Goal: Task Accomplishment & Management: Manage account settings

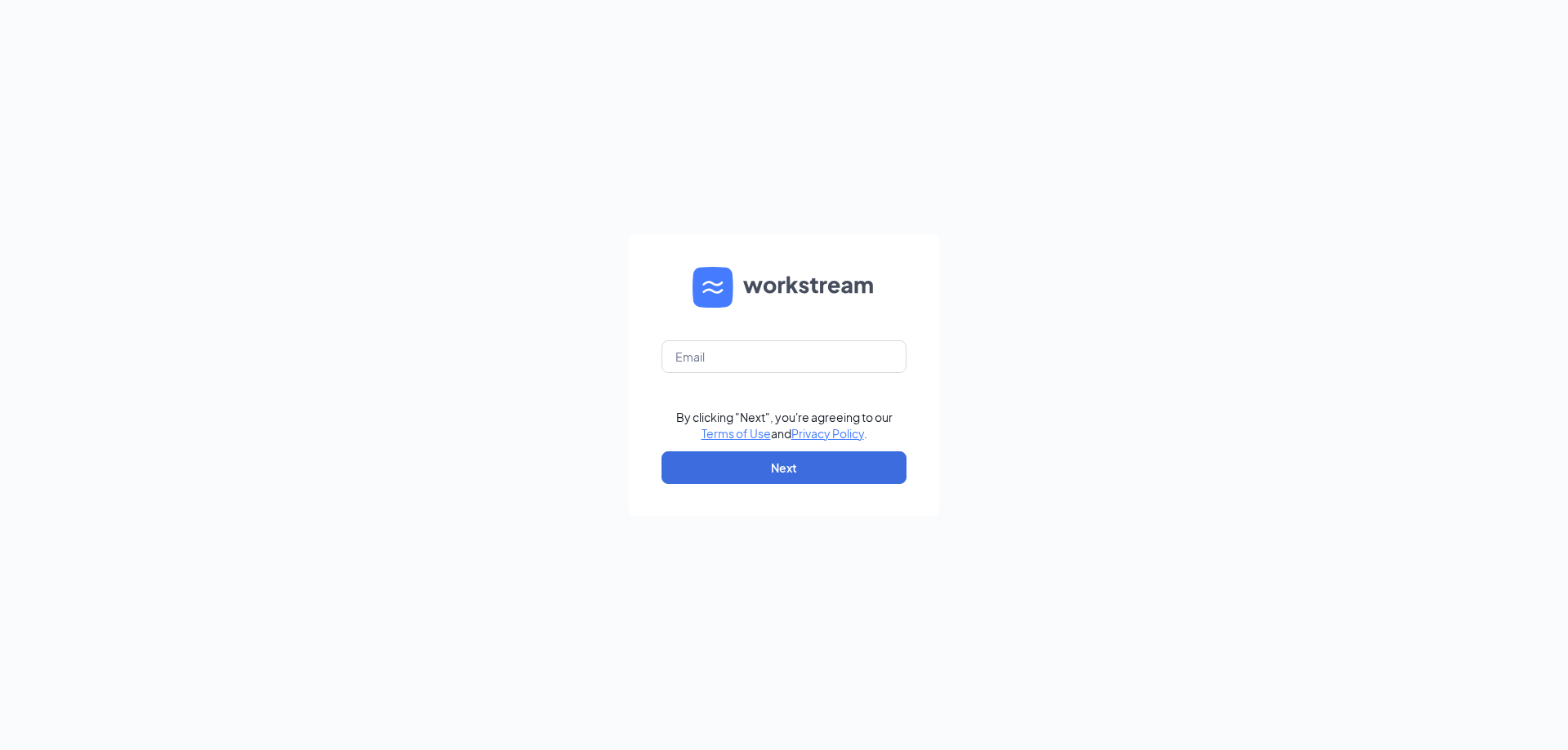
click at [770, 339] on form "By clicking "Next", you're agreeing to our Terms of Use and Privacy Policy . Ne…" at bounding box center [784, 375] width 311 height 283
click at [768, 355] on input "text" at bounding box center [784, 356] width 245 height 33
type input "[EMAIL_ADDRESS][DOMAIN_NAME]"
click at [794, 458] on button "Next" at bounding box center [784, 467] width 245 height 33
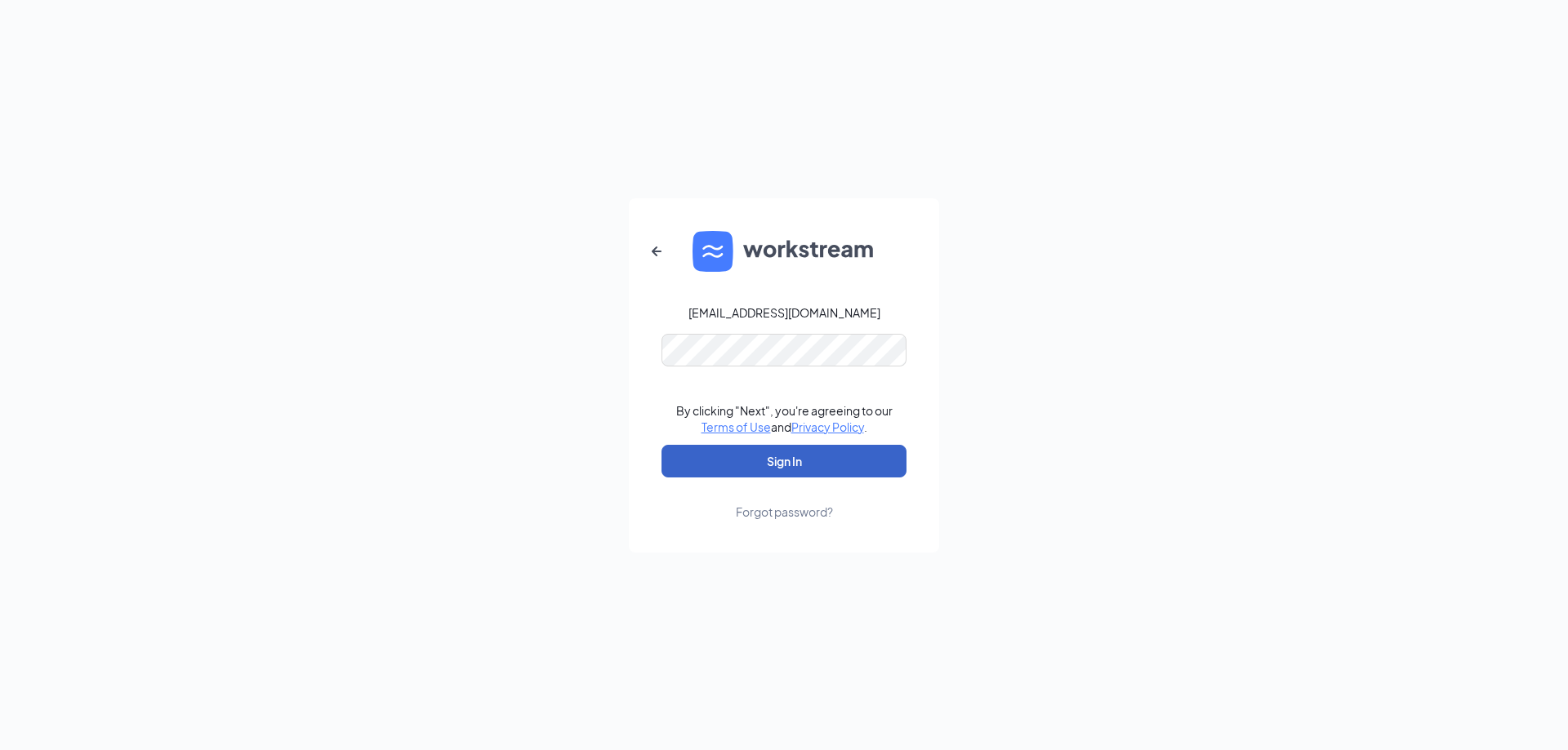
click at [769, 464] on button "Sign In" at bounding box center [784, 460] width 245 height 33
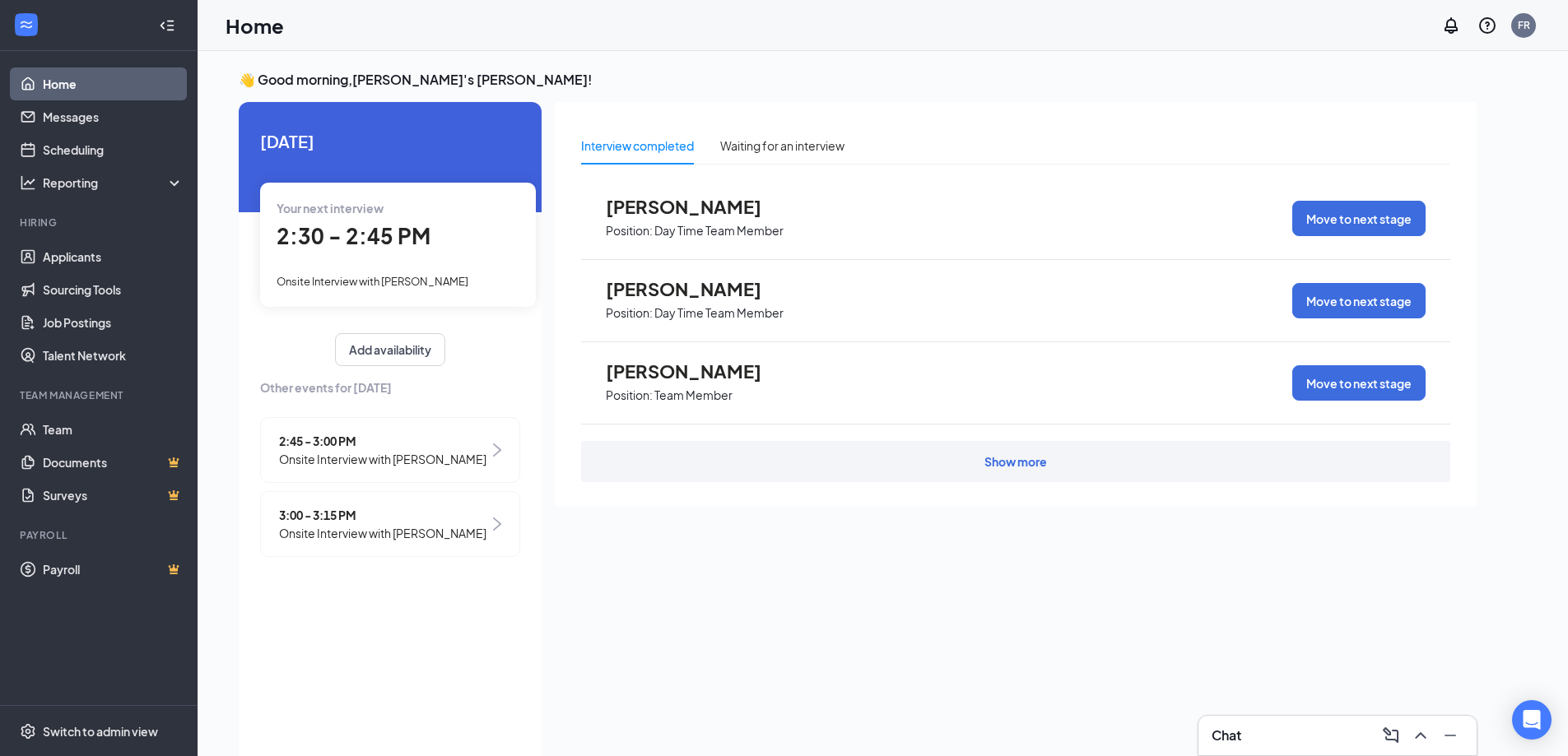
click at [1217, 708] on div "Interview completed Waiting for an interview Micah Hulvey Position: Day Time Te…" at bounding box center [1016, 427] width 922 height 651
click at [1247, 716] on div "Chat" at bounding box center [1337, 735] width 278 height 40
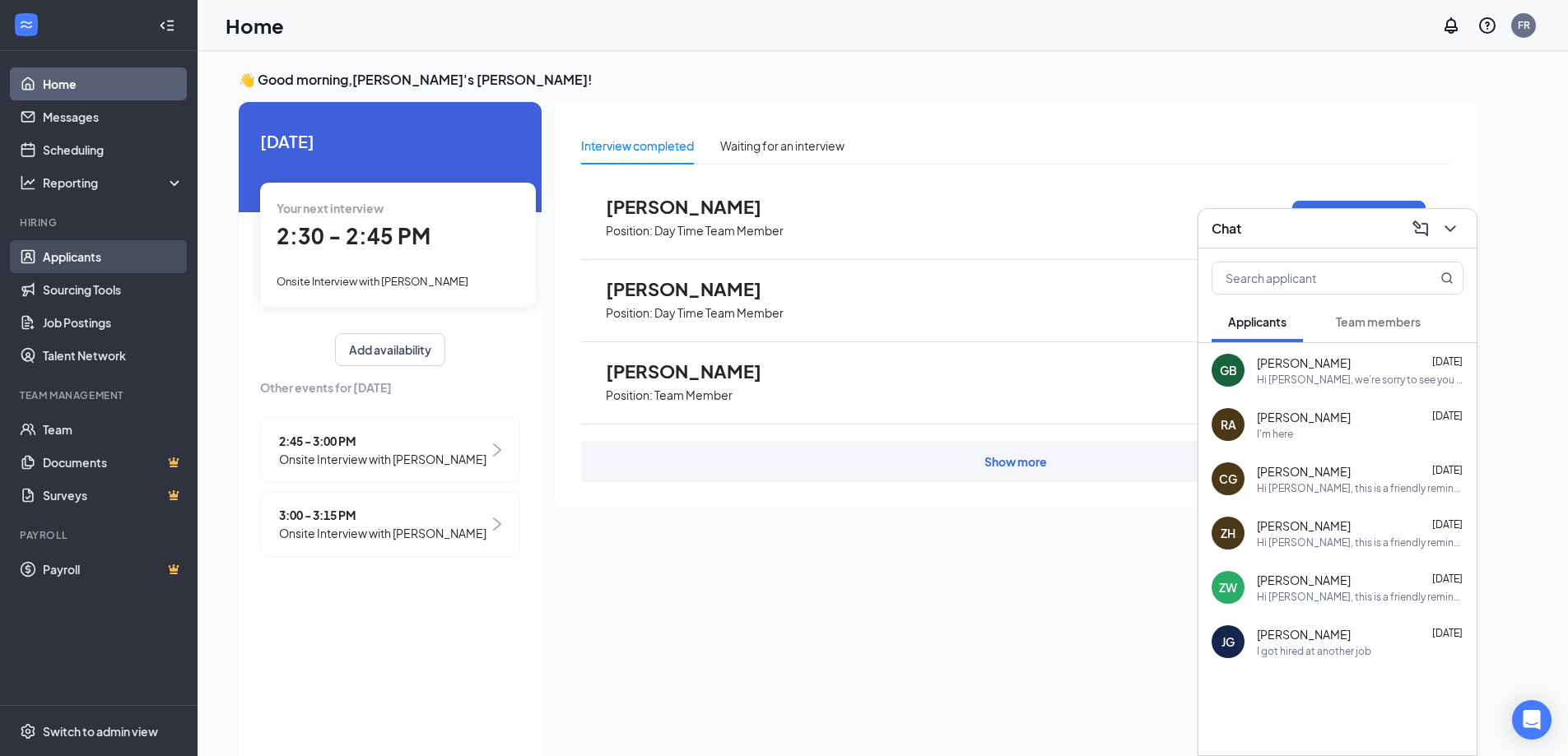
click at [101, 261] on link "Applicants" at bounding box center [113, 256] width 141 height 33
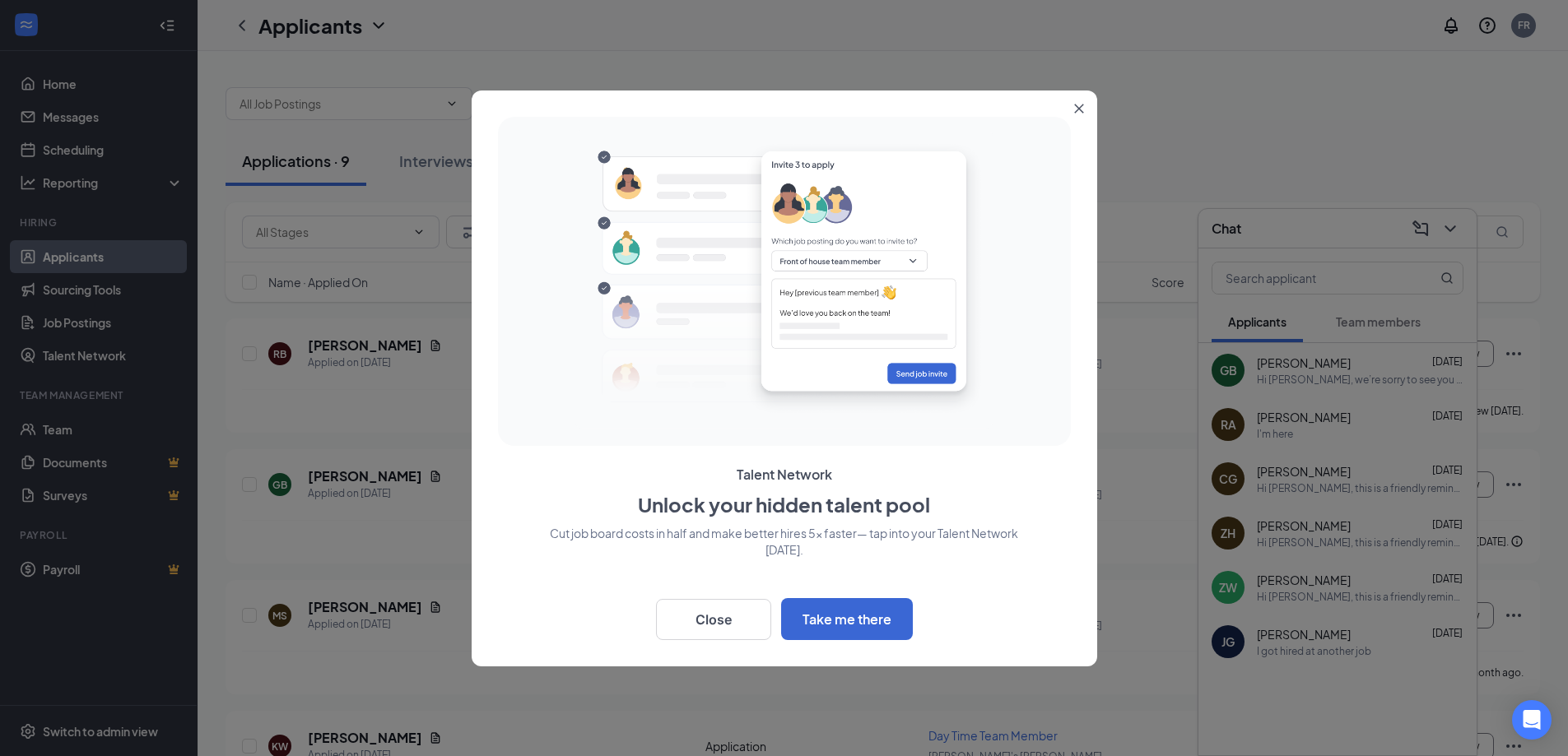
click at [1080, 103] on icon "Close" at bounding box center [1079, 108] width 10 height 10
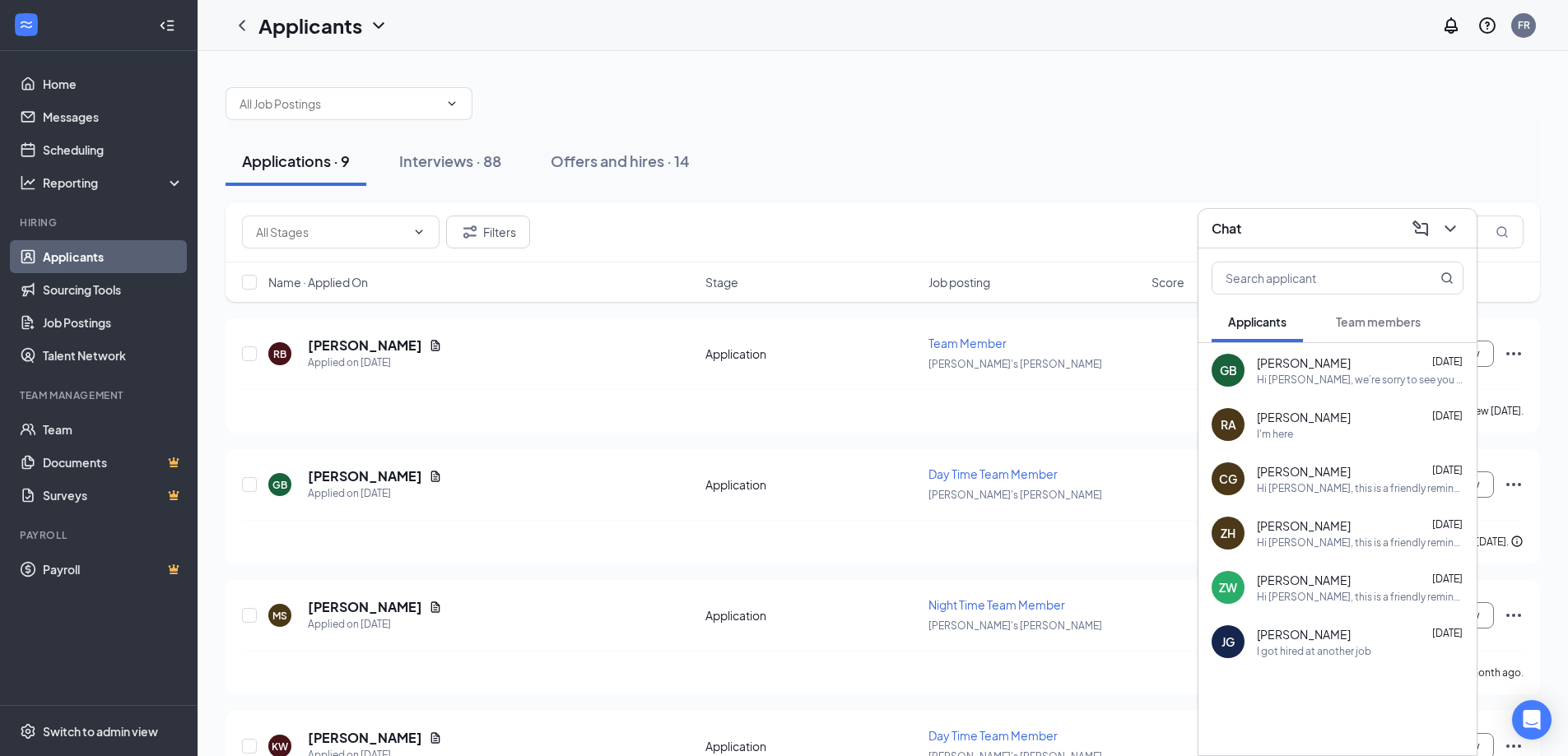
click at [1449, 223] on icon "ChevronDown" at bounding box center [1450, 228] width 20 height 20
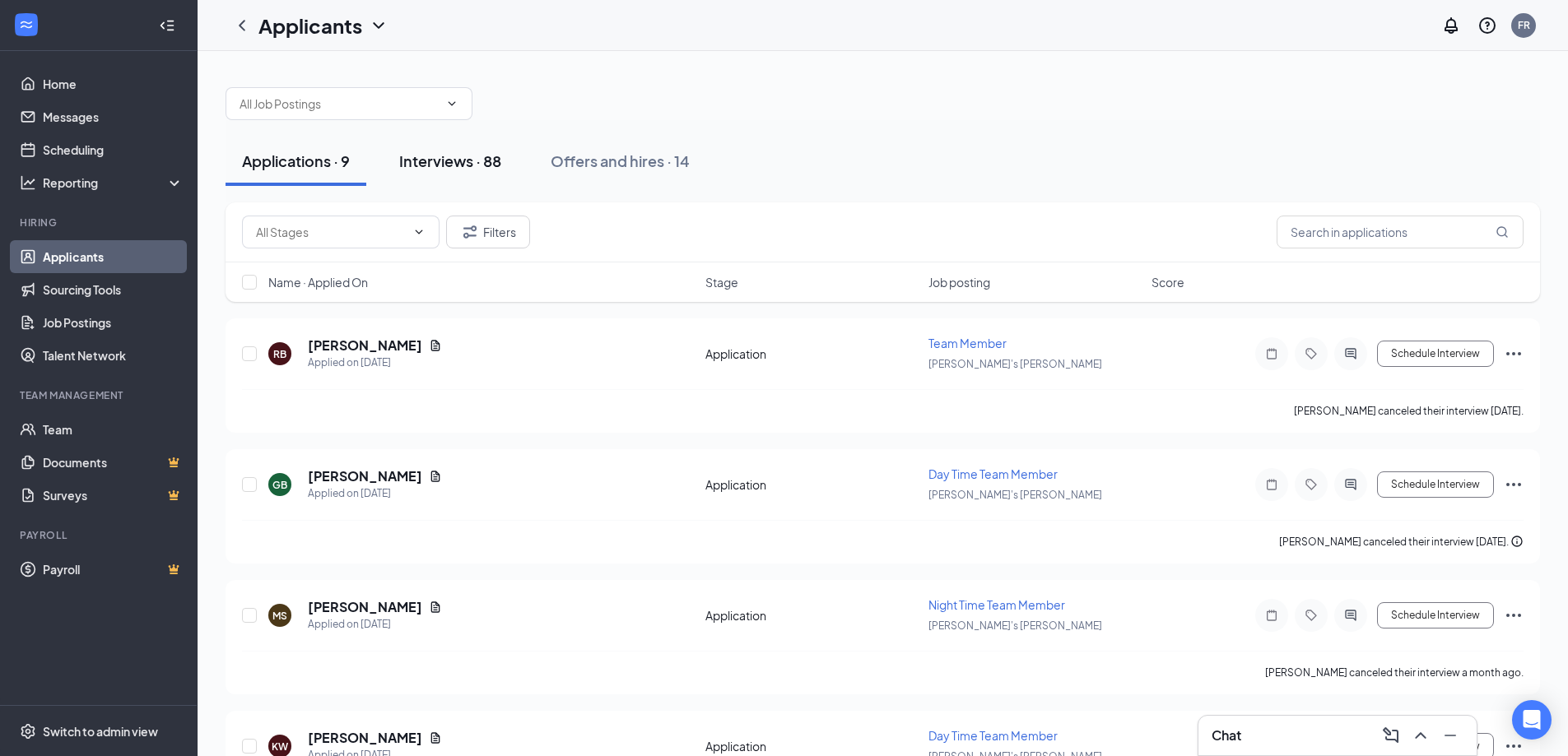
click at [460, 165] on div "Interviews · 88" at bounding box center [450, 161] width 102 height 21
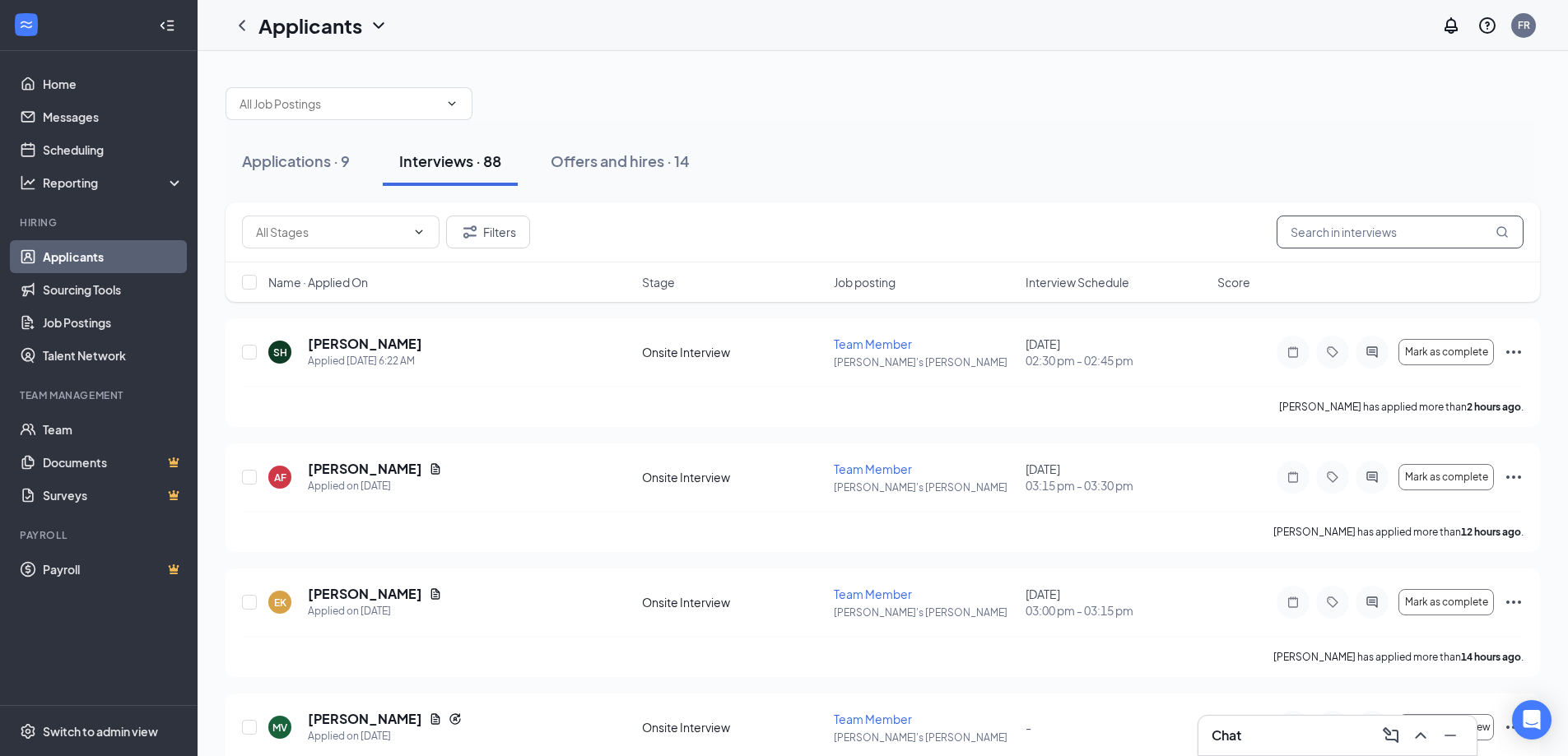
click at [1361, 247] on input "text" at bounding box center [1399, 231] width 246 height 33
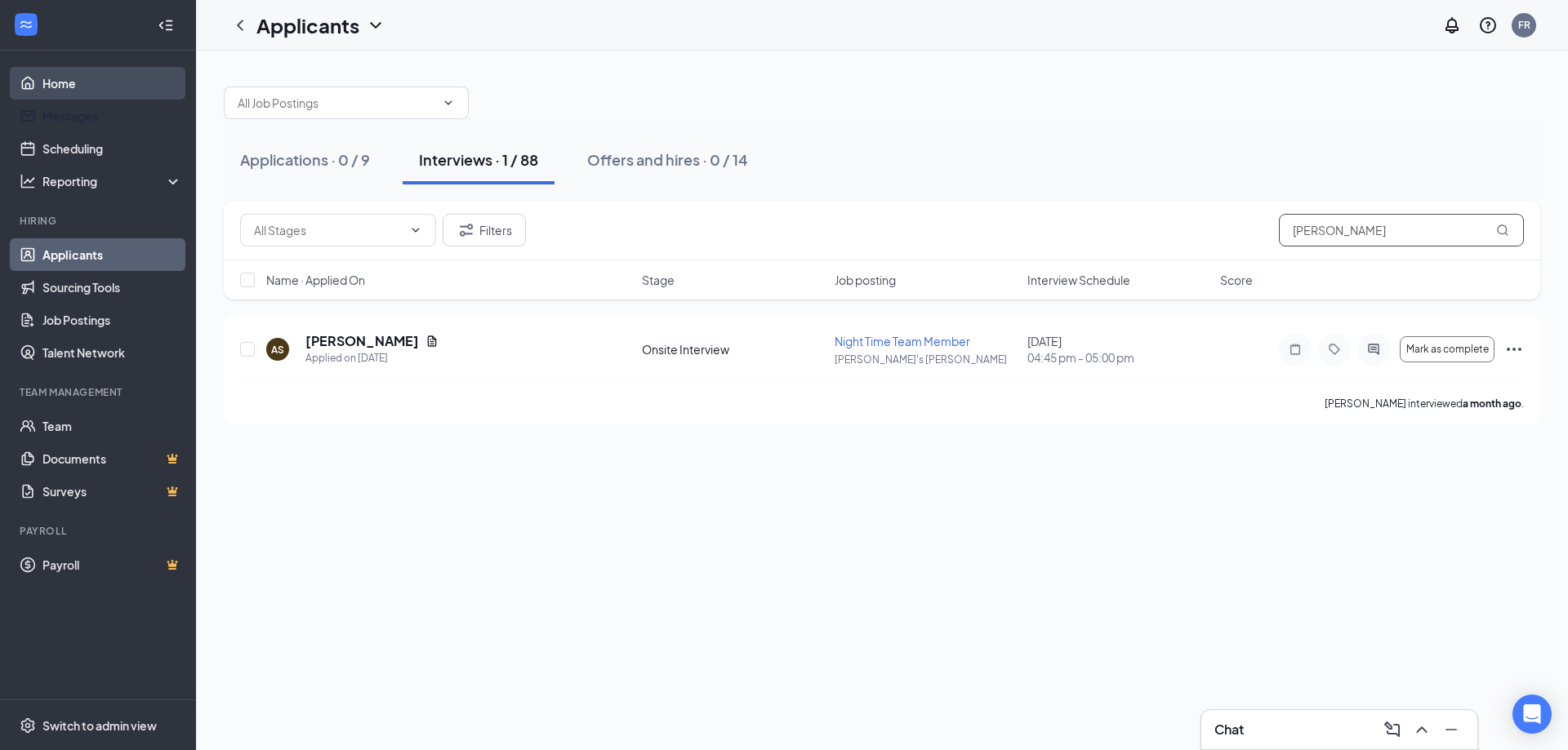
type input "alex"
click at [66, 92] on link "Home" at bounding box center [112, 83] width 140 height 33
